Goal: Task Accomplishment & Management: Use online tool/utility

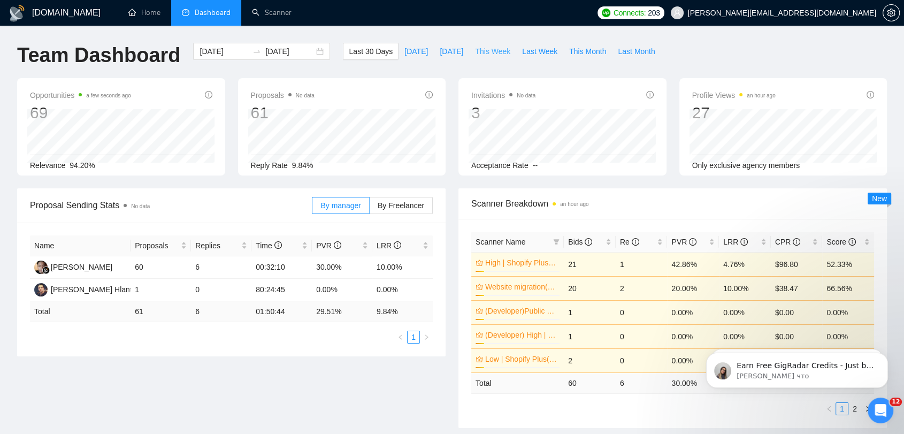
click at [479, 53] on span "This Week" at bounding box center [492, 51] width 35 height 12
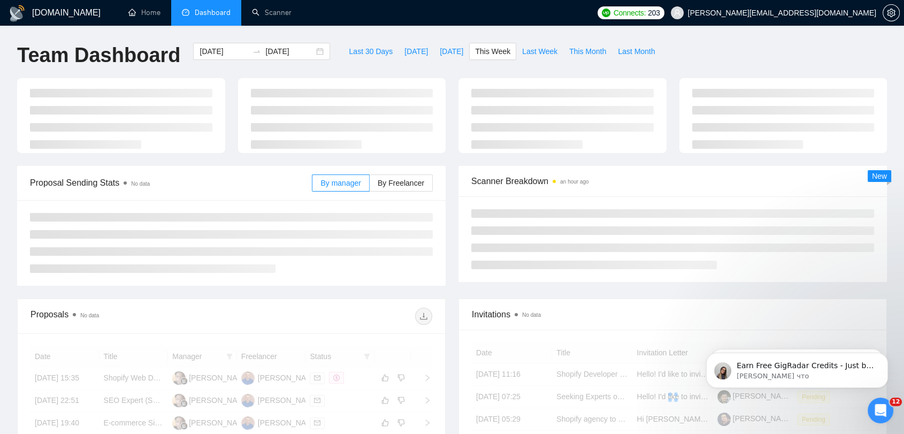
type input "[DATE]"
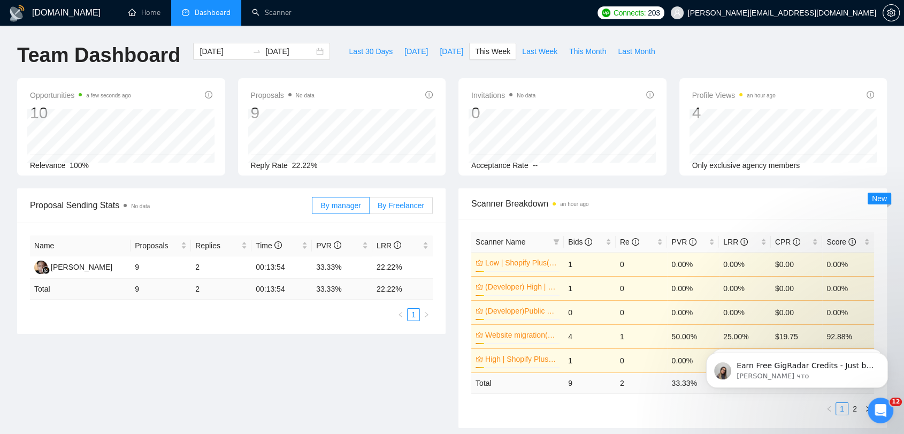
click at [415, 203] on span "By Freelancer" at bounding box center [400, 205] width 47 height 9
click at [369, 208] on input "By Freelancer" at bounding box center [369, 208] width 0 height 0
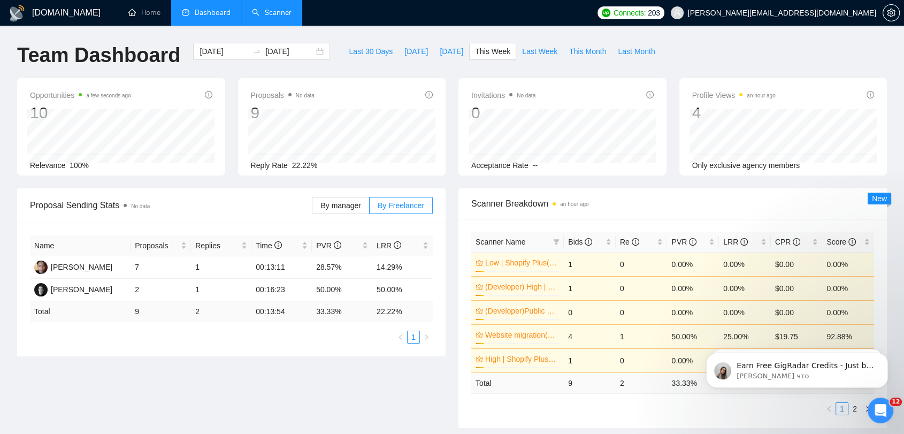
click at [267, 17] on link "Scanner" at bounding box center [272, 12] width 40 height 9
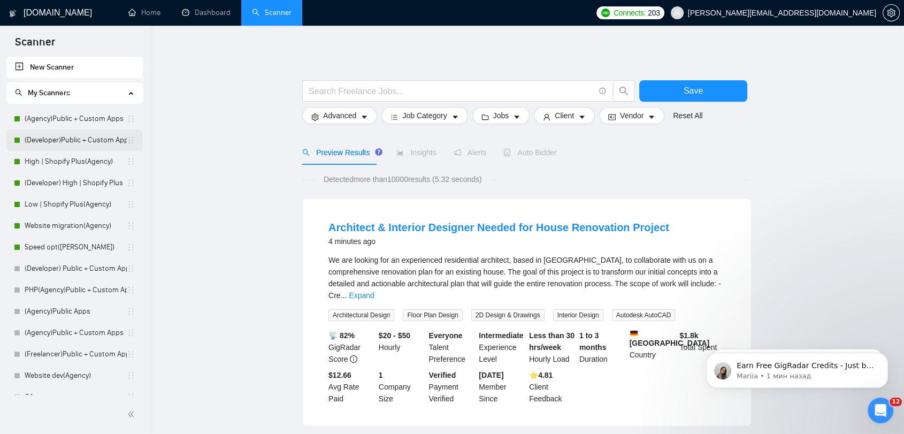
click at [100, 115] on link "(Agency)Public + Custom Apps" at bounding box center [76, 118] width 102 height 21
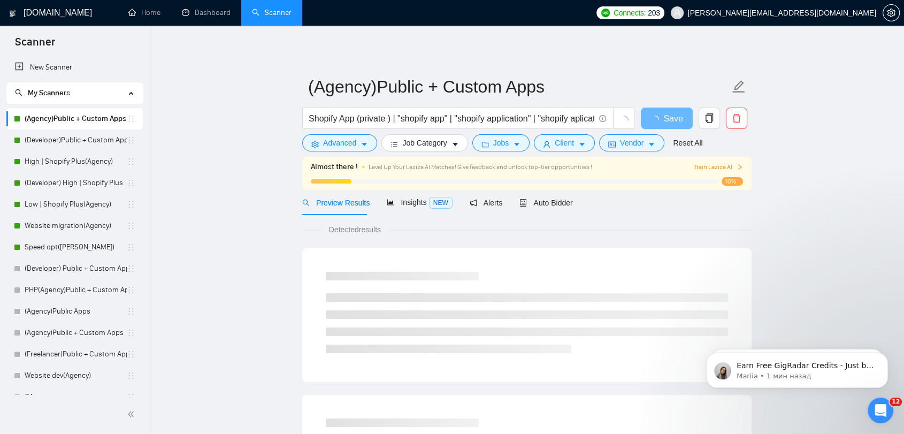
click at [545, 207] on div "Auto Bidder" at bounding box center [545, 202] width 53 height 25
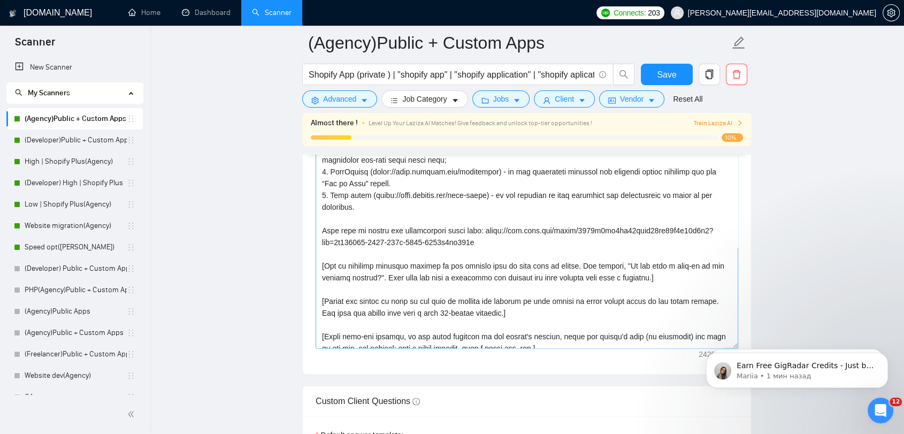
scroll to position [141, 0]
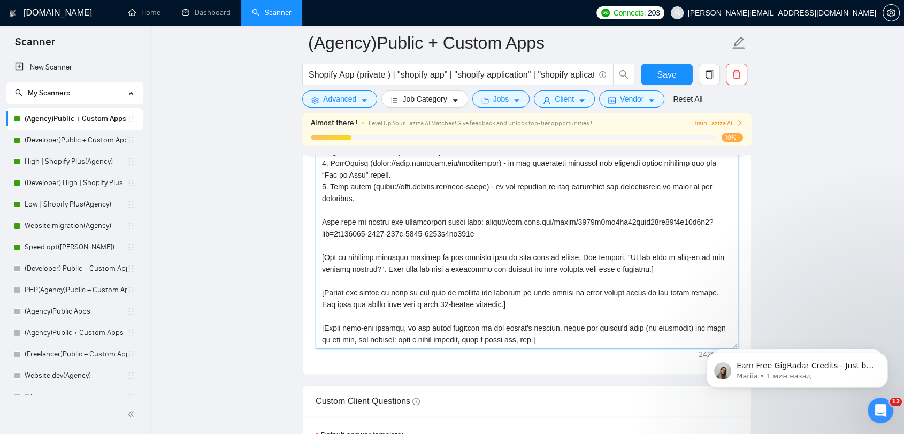
click at [552, 280] on textarea "Cover letter template:" at bounding box center [526, 227] width 422 height 241
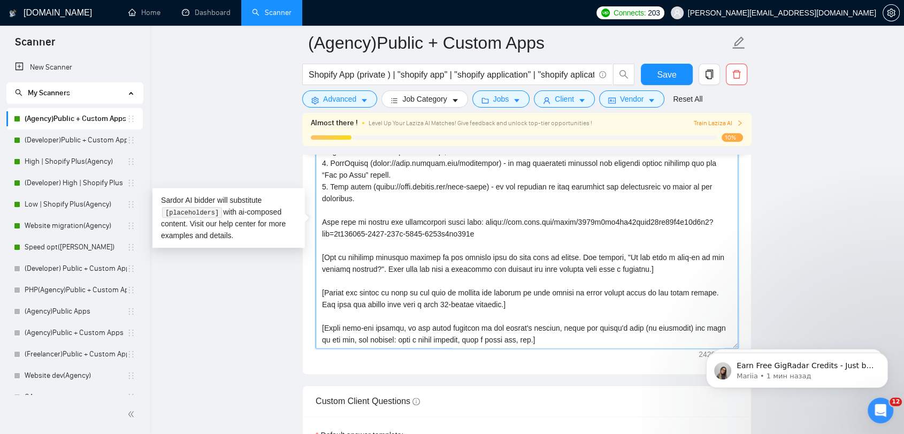
click at [518, 302] on textarea "Cover letter template:" at bounding box center [526, 227] width 422 height 241
click at [497, 279] on textarea "Cover letter template:" at bounding box center [526, 227] width 422 height 241
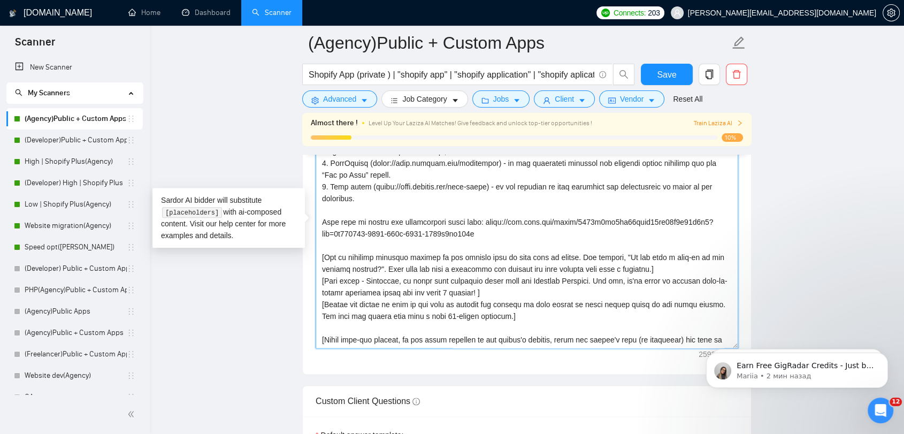
click at [468, 290] on textarea "Cover letter template:" at bounding box center [526, 227] width 422 height 241
type textarea "[Write a personal greeting using the client's name or company name (if any is p…"
click at [675, 78] on div "Reset all filters" at bounding box center [684, 79] width 58 height 18
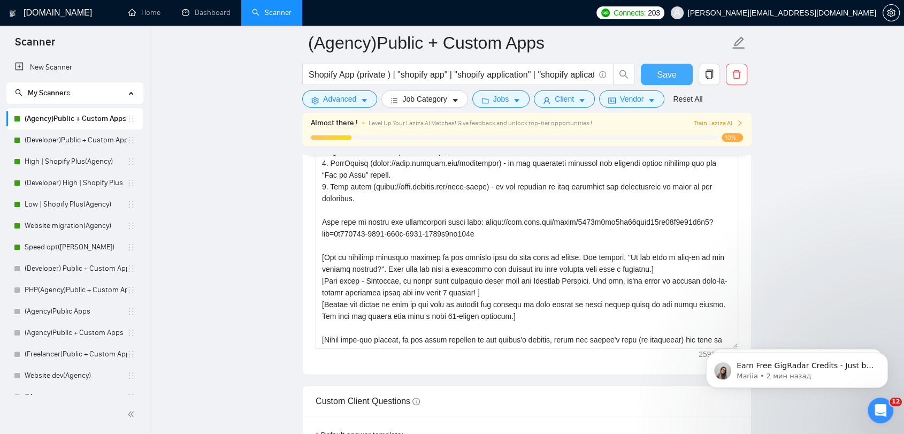
click at [658, 68] on span "Save" at bounding box center [666, 74] width 19 height 13
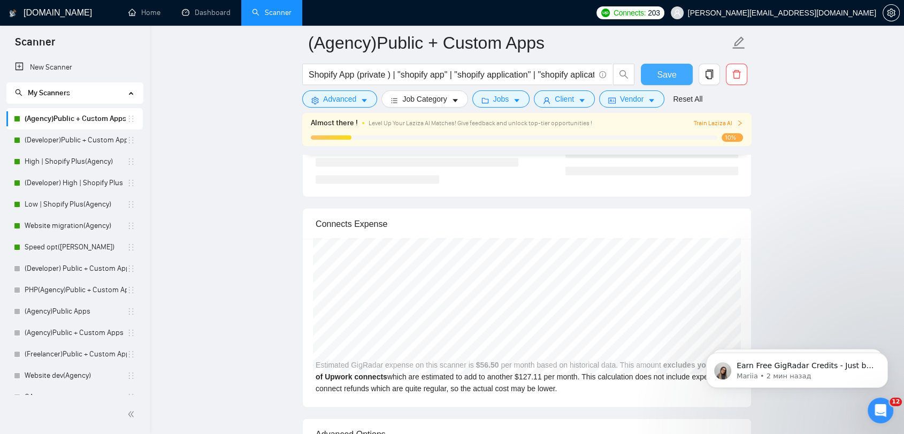
scroll to position [2019, 0]
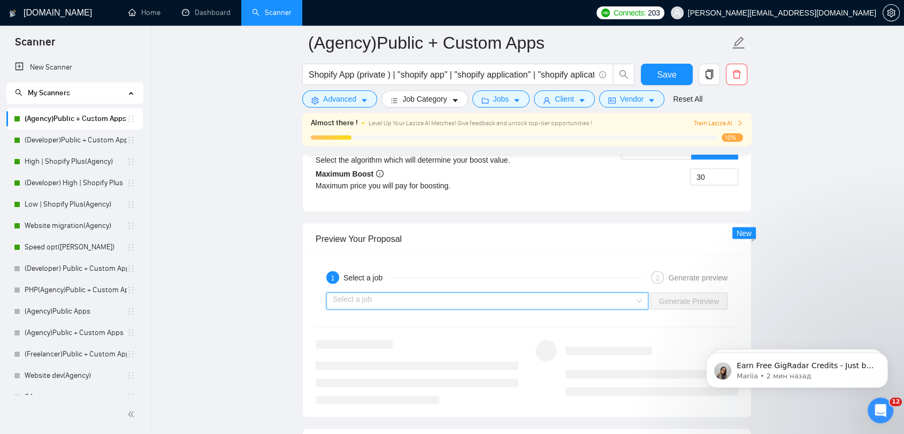
click at [397, 297] on input "search" at bounding box center [484, 300] width 302 height 16
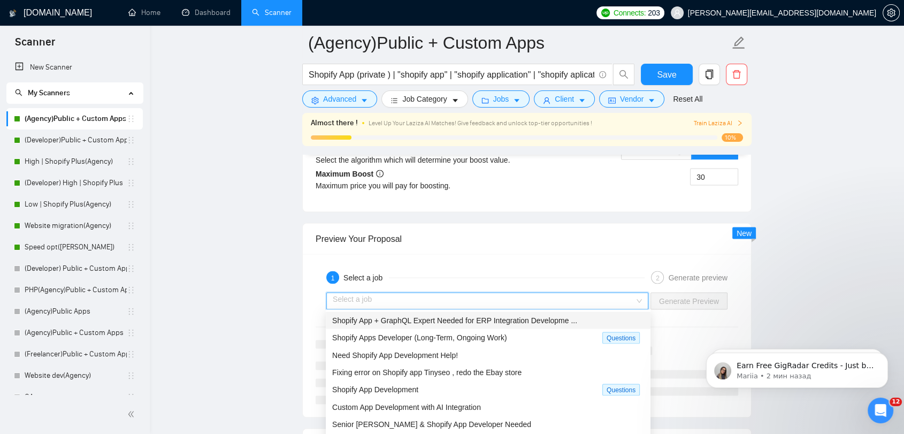
click at [406, 322] on span "Shopify App + GraphQL Expert Needed for ERP Integration Developme ..." at bounding box center [454, 319] width 245 height 9
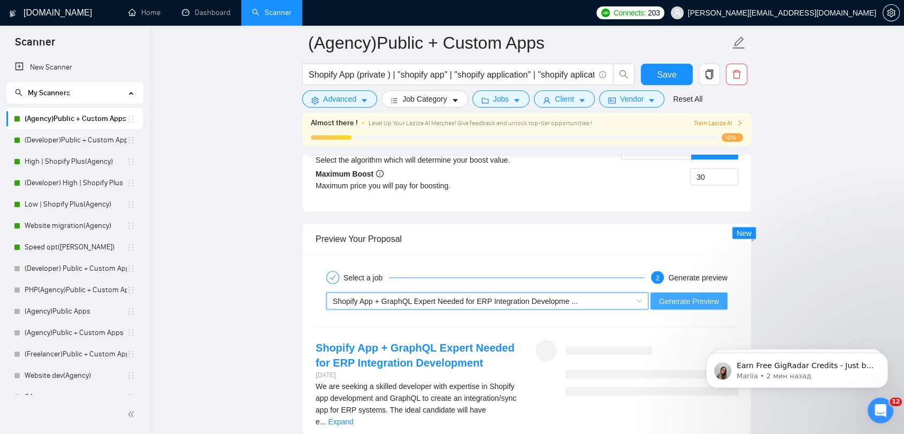
click at [721, 295] on button "Generate Preview" at bounding box center [688, 300] width 77 height 17
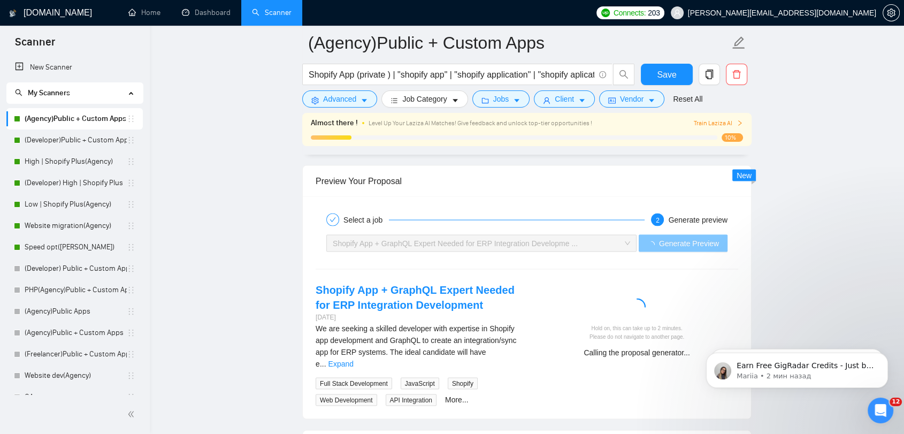
scroll to position [2139, 0]
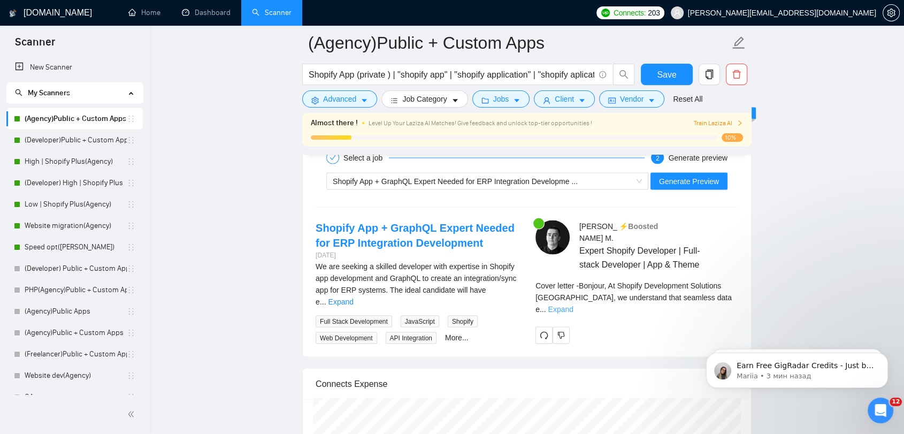
click at [573, 305] on link "Expand" at bounding box center [560, 309] width 25 height 9
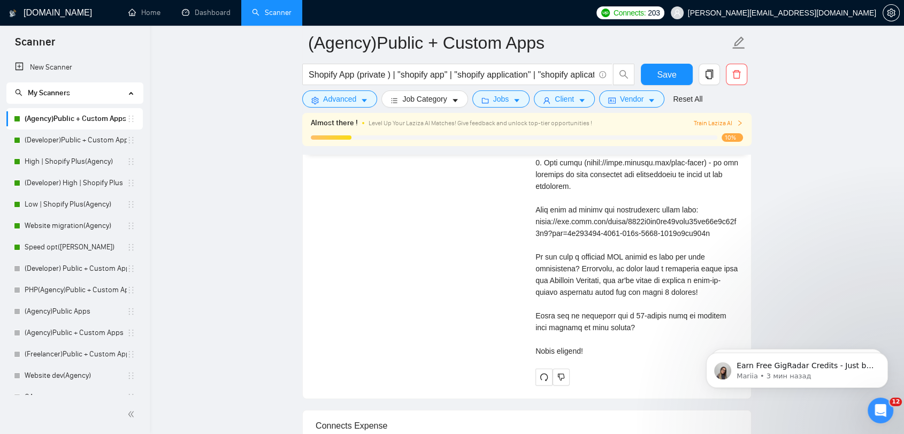
scroll to position [2554, 0]
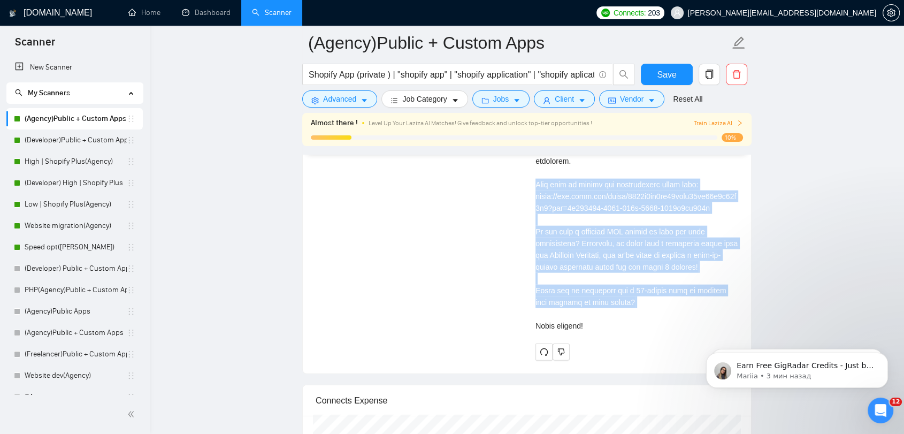
drag, startPoint x: 535, startPoint y: 168, endPoint x: 645, endPoint y: 296, distance: 169.1
click at [645, 296] on div "[PERSON_NAME] ⚡️Boosted Expert Shopify Developer | Full-stack Developer | App &…" at bounding box center [637, 82] width 220 height 555
copy div "Feel free to review our introduction video here: [URL][DOMAIN_NAME] Do you have…"
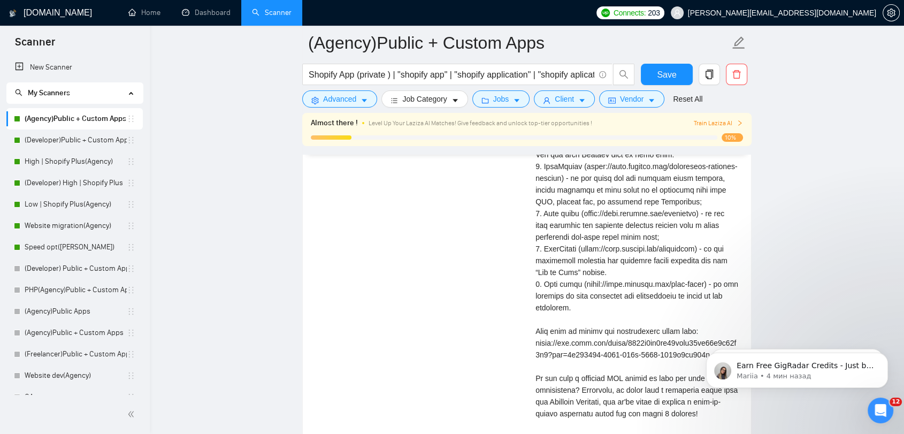
scroll to position [2317, 0]
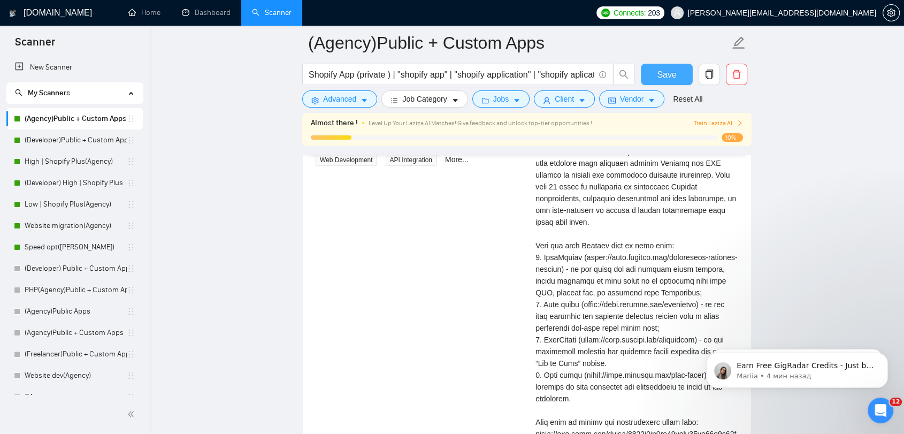
click at [676, 70] on button "Save" at bounding box center [667, 74] width 52 height 21
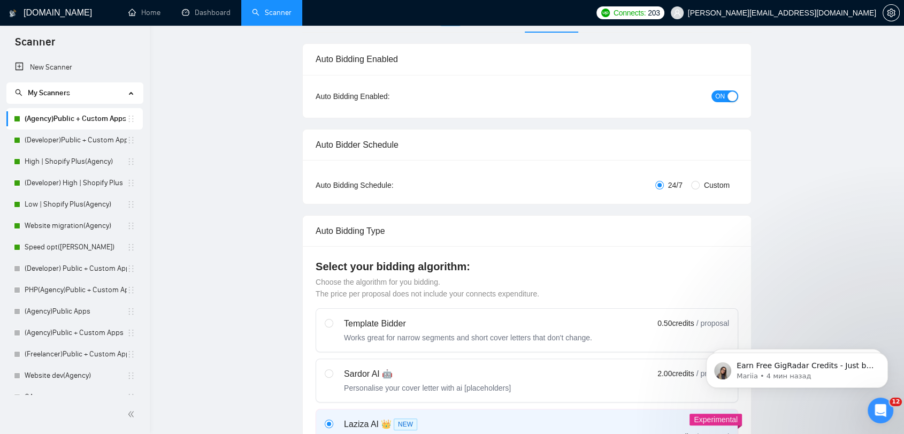
scroll to position [0, 0]
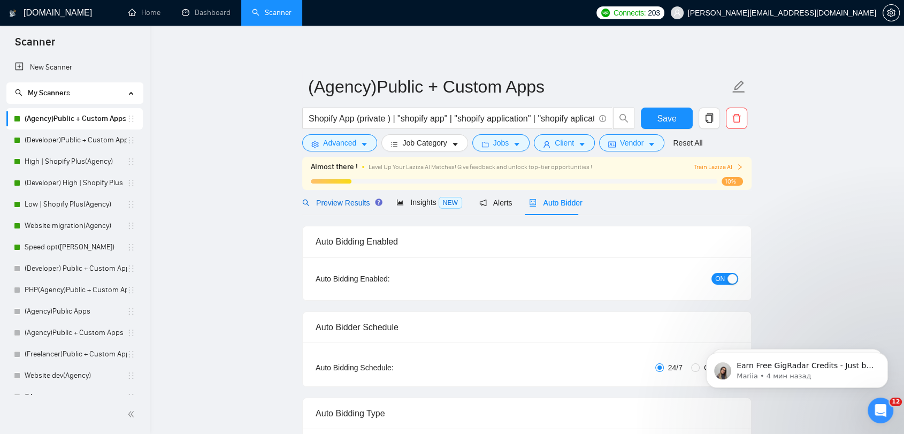
click at [325, 200] on span "Preview Results" at bounding box center [340, 202] width 77 height 9
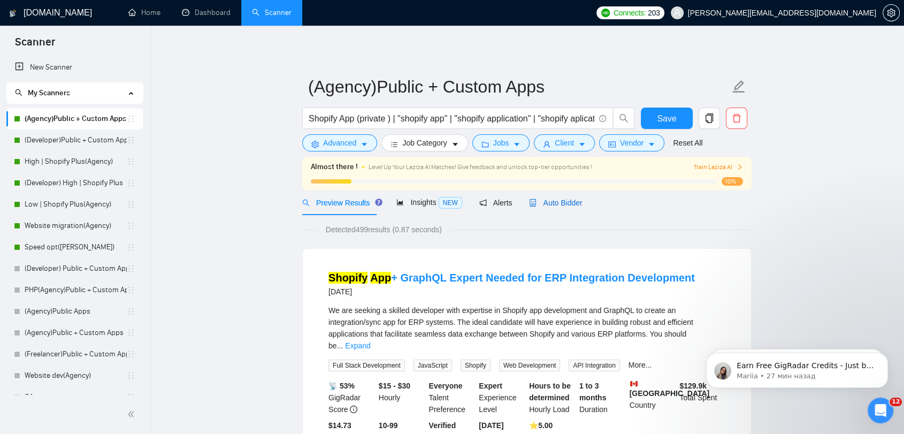
click at [559, 199] on span "Auto Bidder" at bounding box center [555, 202] width 53 height 9
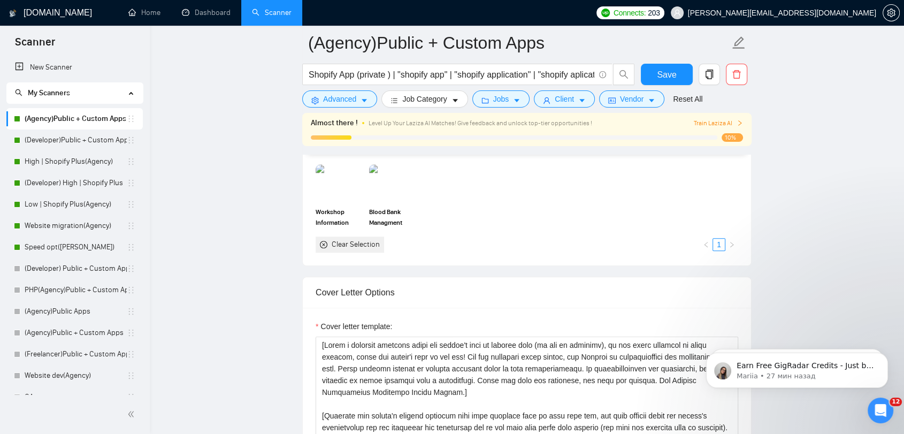
scroll to position [1129, 0]
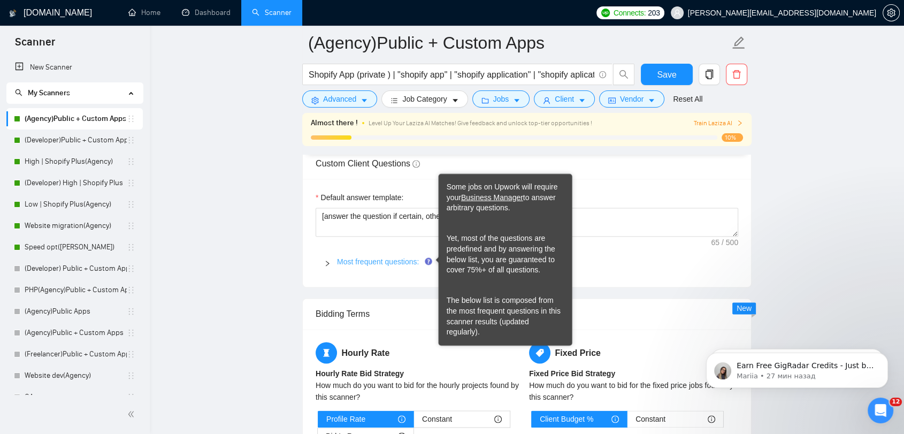
click at [400, 258] on link "Most frequent questions:" at bounding box center [378, 261] width 82 height 9
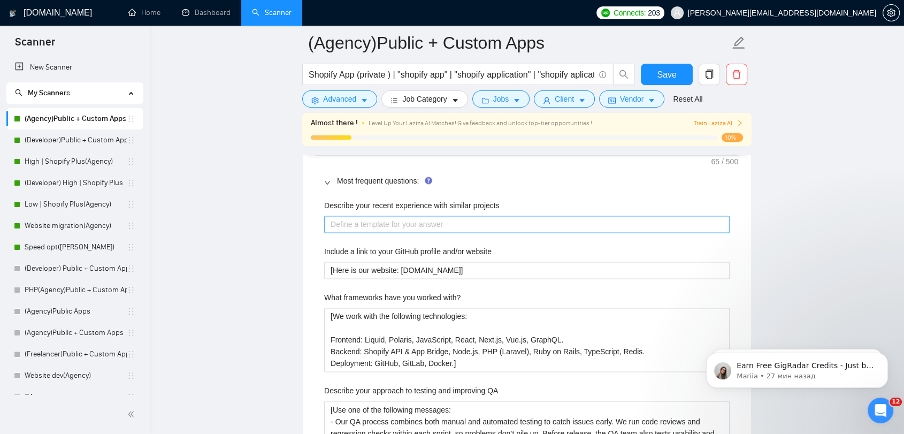
scroll to position [1604, 0]
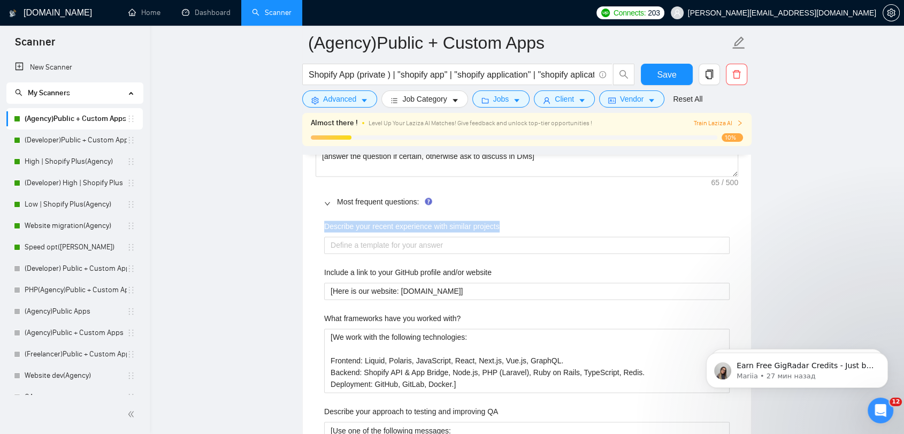
drag, startPoint x: 448, startPoint y: 225, endPoint x: 318, endPoint y: 221, distance: 129.4
click at [318, 221] on div "Describe your recent experience with similar projects Include a link to your Gi…" at bounding box center [526, 412] width 422 height 396
copy label "Describe your recent experience with similar projects"
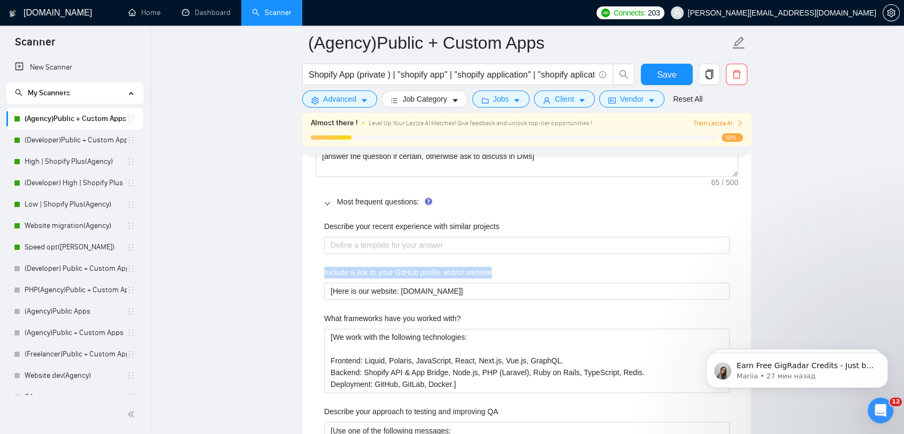
drag, startPoint x: 497, startPoint y: 268, endPoint x: 305, endPoint y: 273, distance: 192.5
click at [305, 273] on div "Default answer template: [answer the question if certain, otherwise ask to disc…" at bounding box center [527, 371] width 448 height 504
copy label "Include a link to your GitHub profile and/or website"
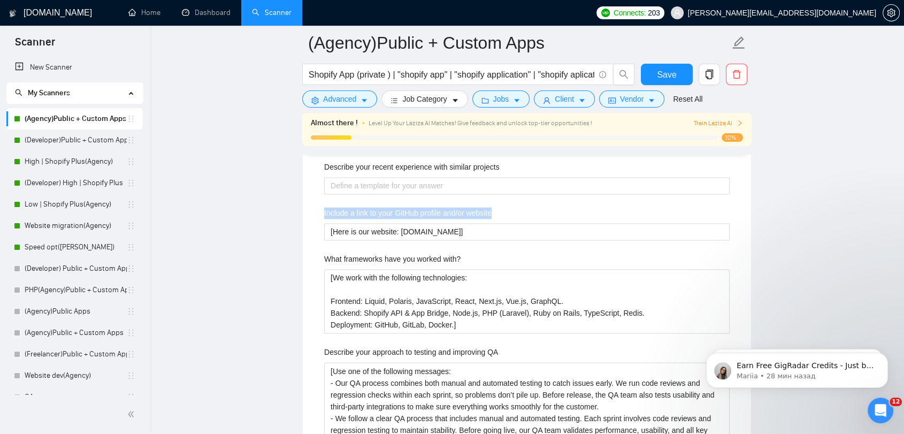
scroll to position [1723, 0]
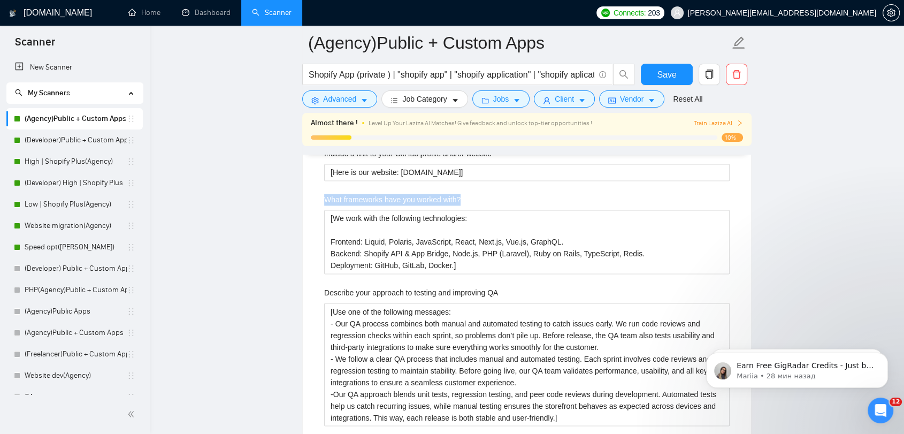
drag, startPoint x: 442, startPoint y: 195, endPoint x: 299, endPoint y: 194, distance: 142.8
click at [299, 194] on main "(Agency)Public + Custom Apps Shopify App (private ) | "shopify app" | "shopify …" at bounding box center [527, 103] width 720 height 3567
copy label "What frameworks have you worked with?"
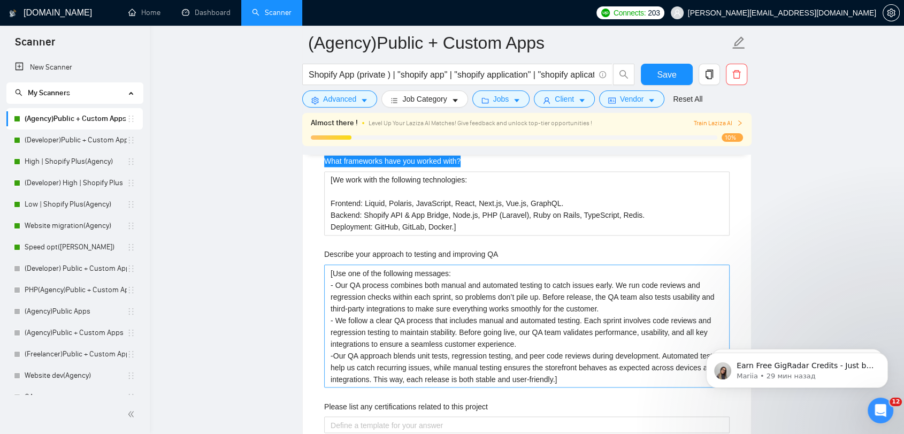
scroll to position [1782, 0]
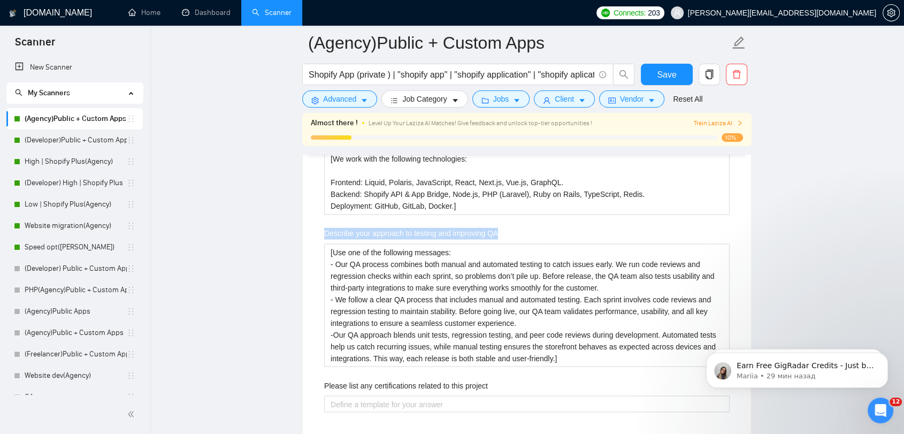
drag, startPoint x: 513, startPoint y: 226, endPoint x: 304, endPoint y: 233, distance: 209.2
click at [304, 233] on div "Default answer template: [answer the question if certain, otherwise ask to disc…" at bounding box center [527, 193] width 448 height 504
copy label "Describe your approach to testing and improving QA"
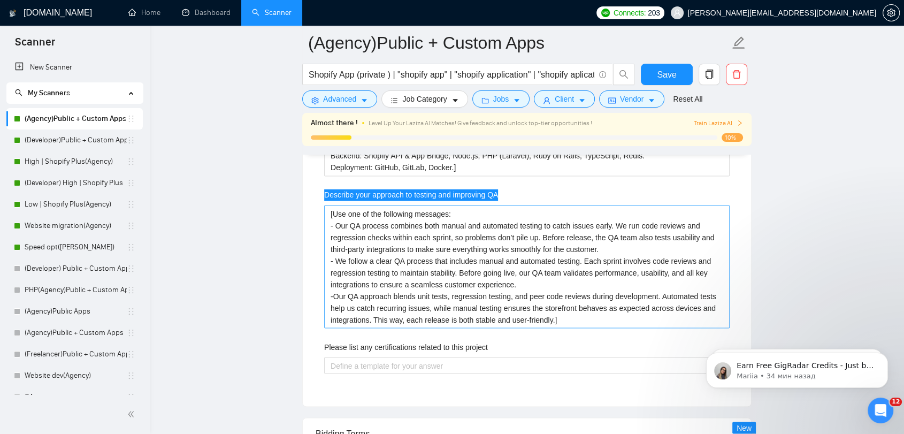
scroll to position [1841, 0]
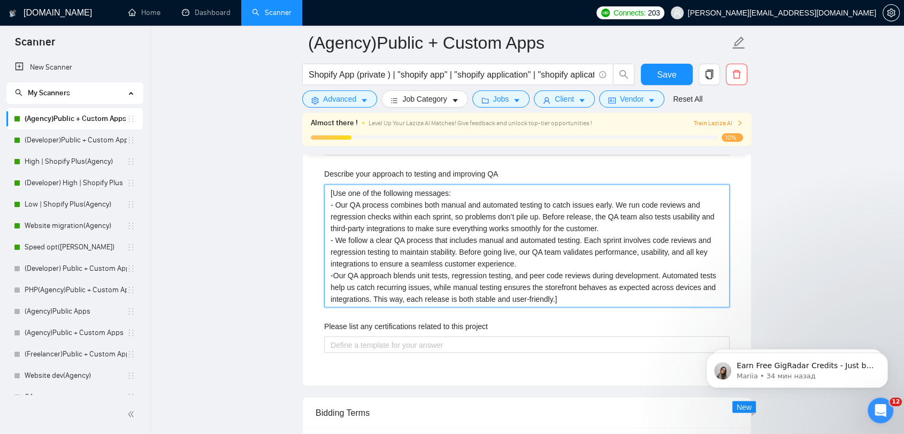
drag, startPoint x: 330, startPoint y: 203, endPoint x: 552, endPoint y: 294, distance: 239.8
click at [552, 294] on QA "[Use one of the following messages: - Our QA process combines both manual and a…" at bounding box center [526, 245] width 405 height 123
